Goal: Task Accomplishment & Management: Use online tool/utility

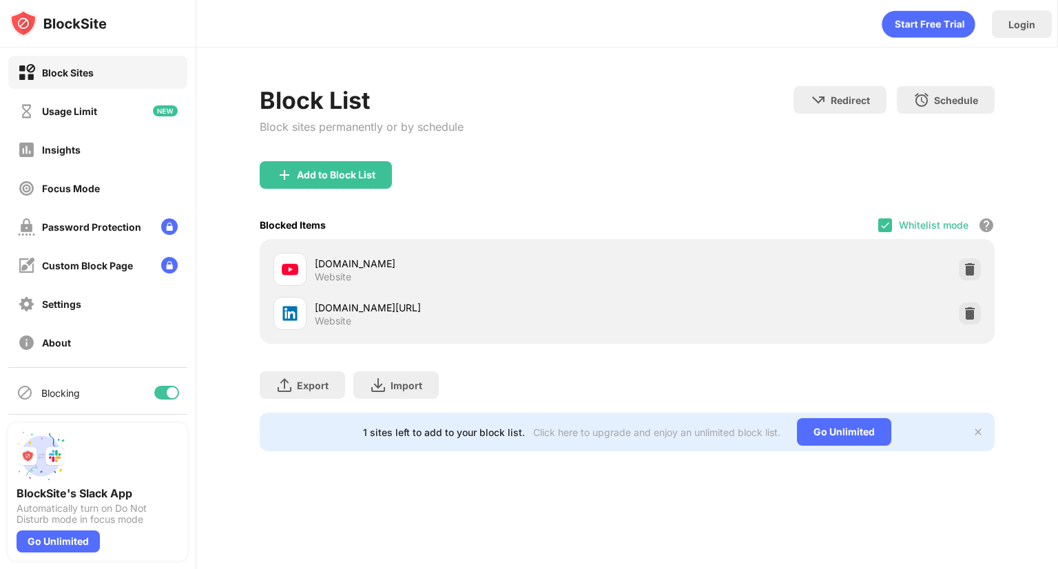
click at [995, 205] on div "Add to Block List" at bounding box center [627, 186] width 735 height 50
click at [891, 229] on img at bounding box center [885, 225] width 11 height 11
